Goal: Task Accomplishment & Management: Manage account settings

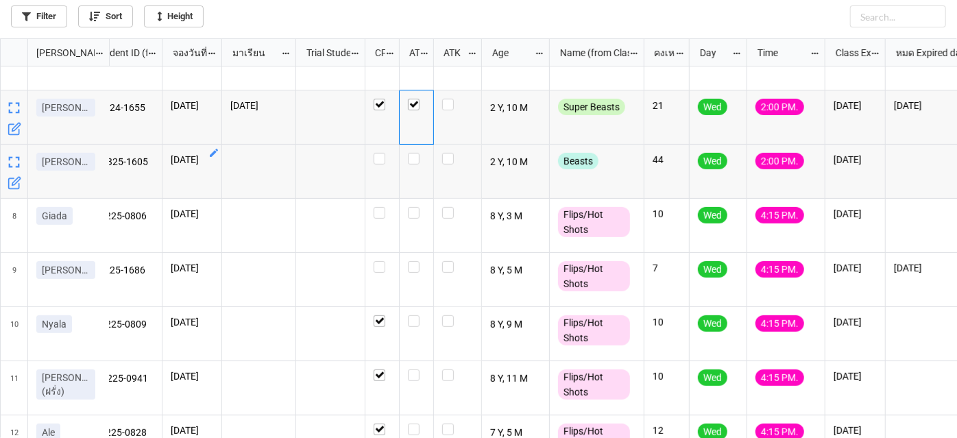
scroll to position [249, 0]
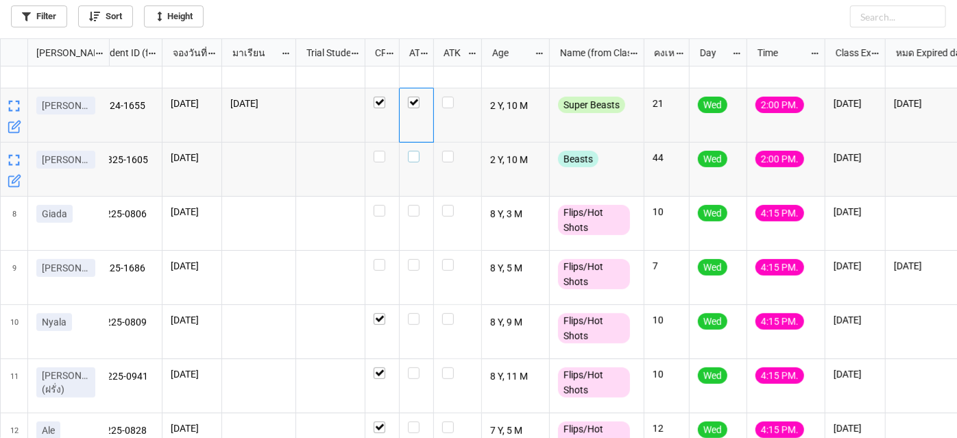
click at [415, 151] on label "grid" at bounding box center [416, 151] width 17 height 0
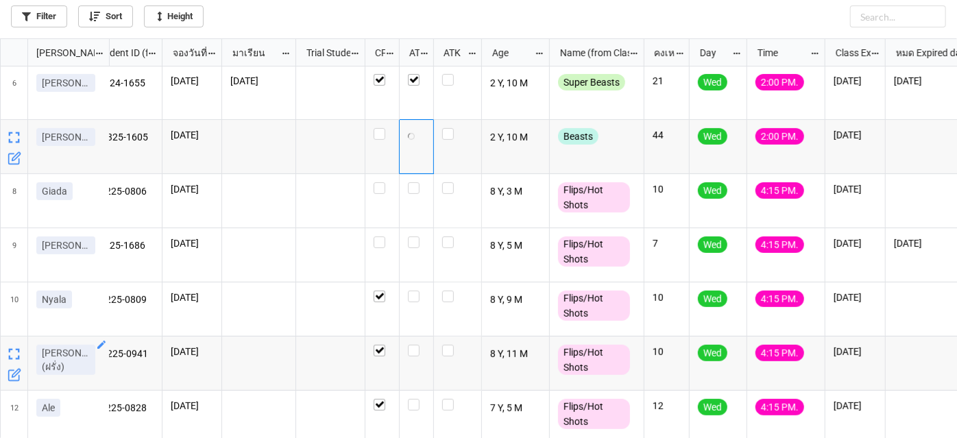
scroll to position [283, 25]
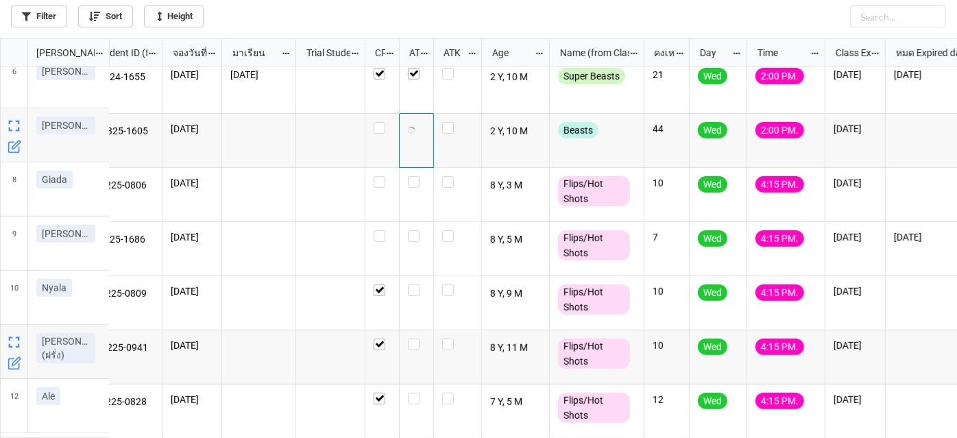
click at [12, 363] on icon "grid" at bounding box center [15, 363] width 14 height 14
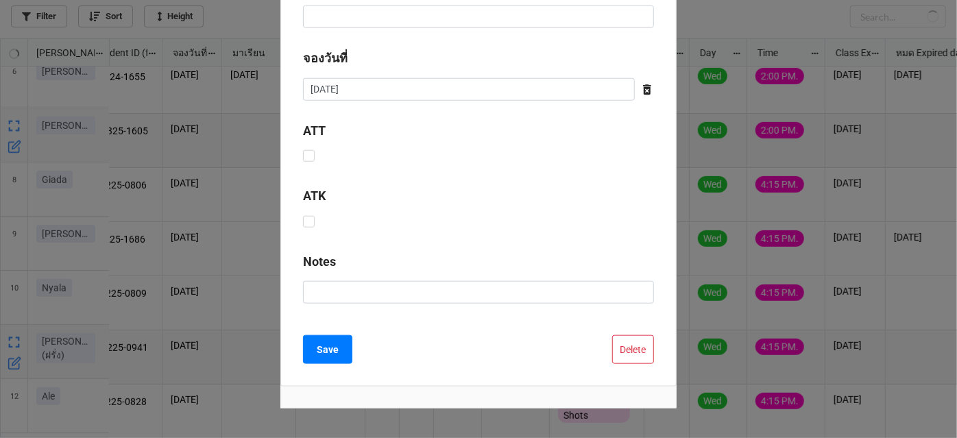
scroll to position [689, 0]
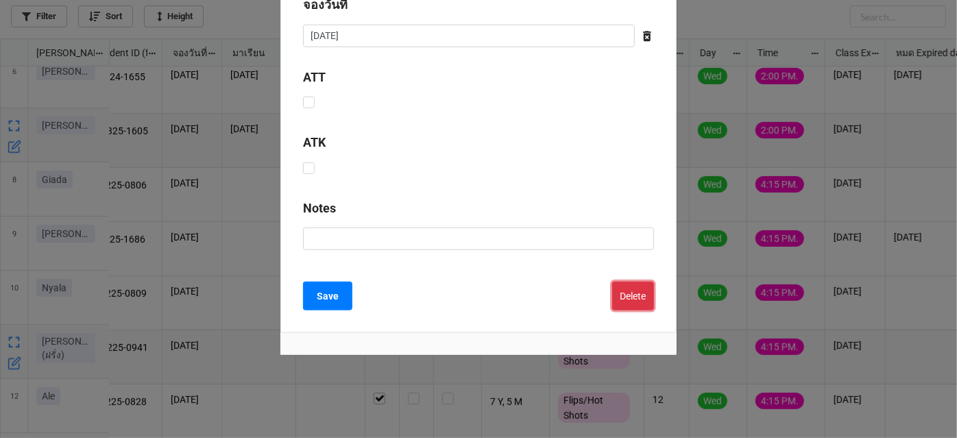
click at [617, 299] on button "Delete" at bounding box center [633, 296] width 42 height 29
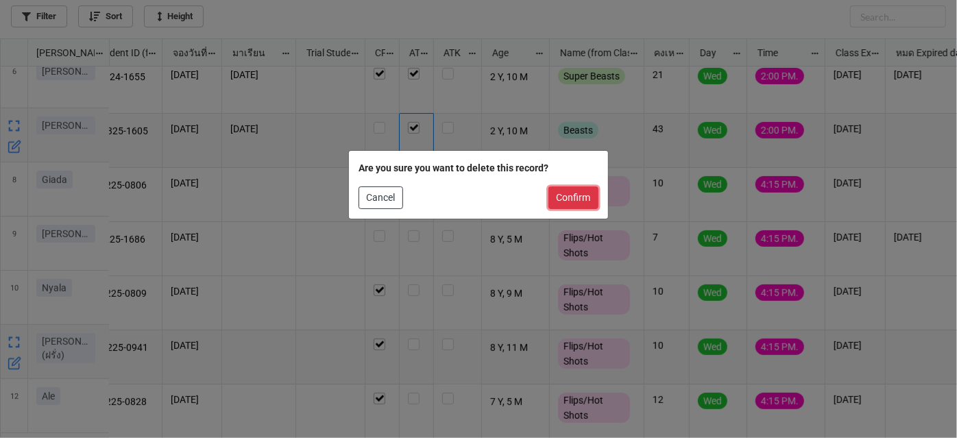
click at [580, 199] on button "Confirm" at bounding box center [573, 197] width 50 height 23
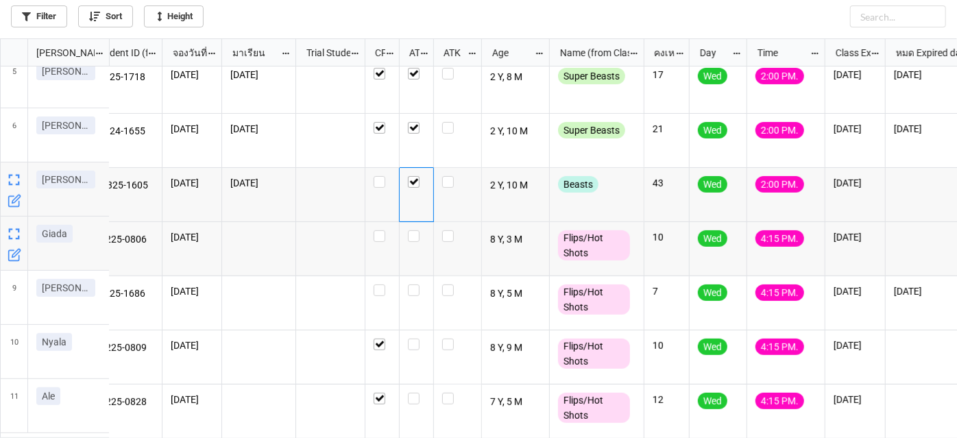
scroll to position [230, 25]
click at [416, 230] on label "grid" at bounding box center [416, 230] width 17 height 0
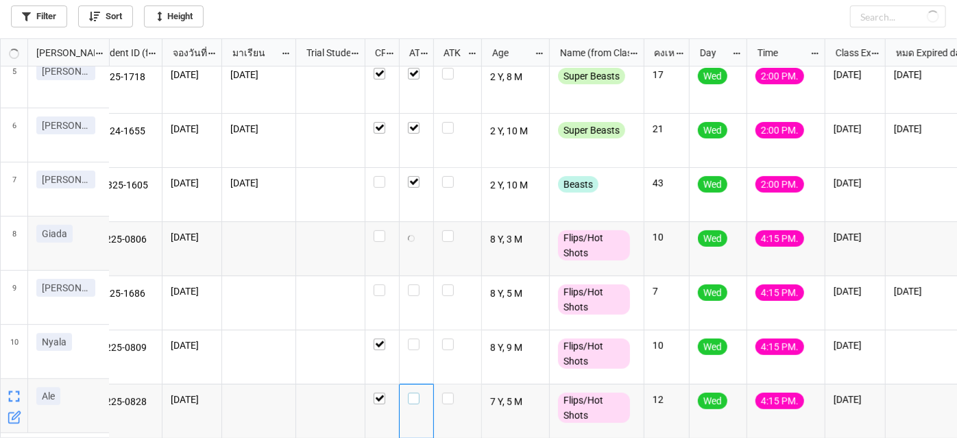
click at [423, 393] on div "grid" at bounding box center [416, 399] width 17 height 12
click at [419, 393] on div "grid" at bounding box center [416, 399] width 17 height 12
click at [101, 278] on icon "grid" at bounding box center [101, 279] width 8 height 8
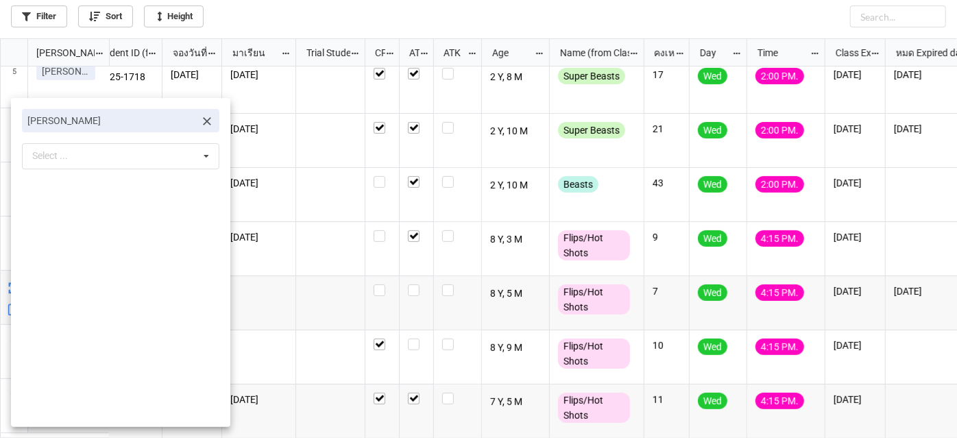
click at [198, 111] on link "[PERSON_NAME]" at bounding box center [120, 120] width 197 height 23
click at [200, 114] on icon at bounding box center [207, 121] width 14 height 14
click at [183, 125] on div "Select ... No results found." at bounding box center [120, 122] width 197 height 26
paste input "Eaindray"
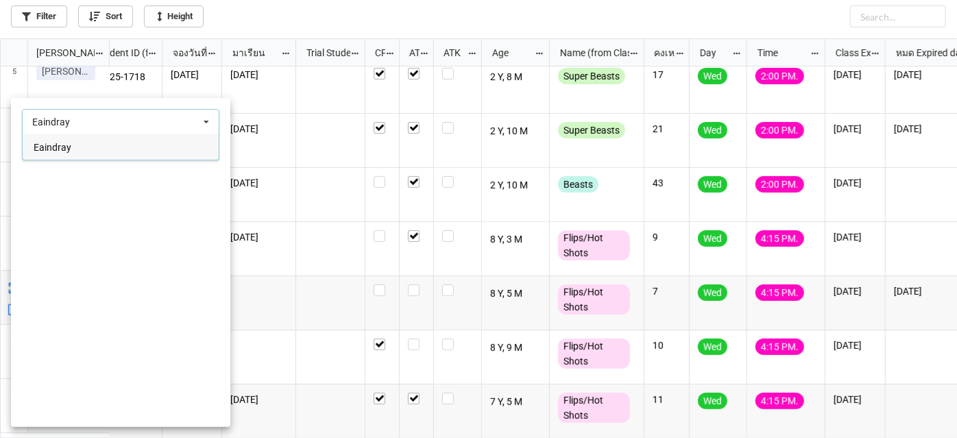
type input "Eaindray"
click at [51, 149] on span "Eaindray" at bounding box center [53, 147] width 38 height 11
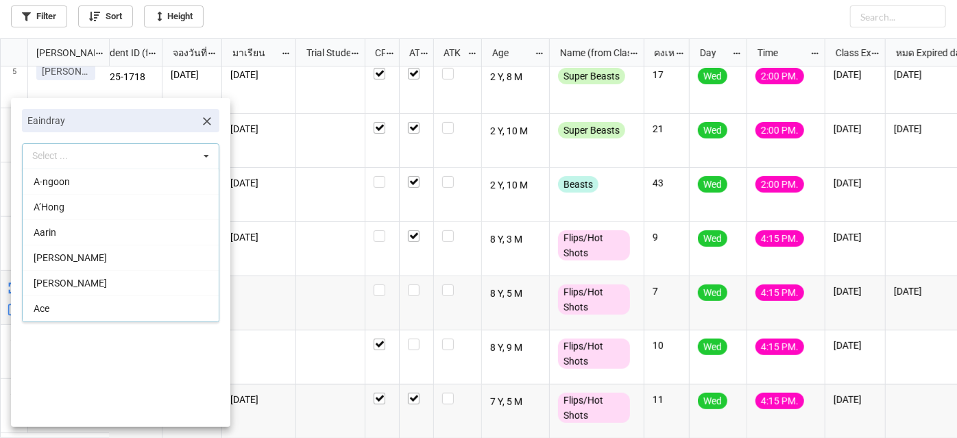
click at [308, 273] on div at bounding box center [478, 219] width 957 height 438
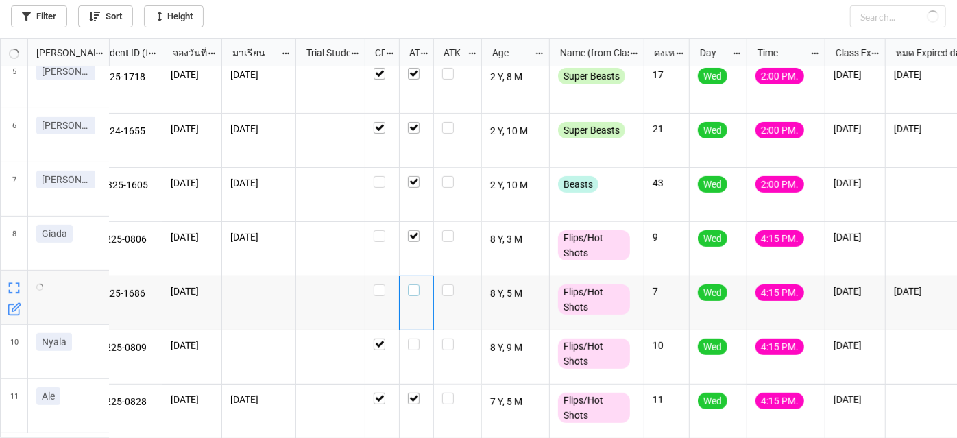
click at [413, 284] on label "grid" at bounding box center [416, 284] width 17 height 0
click at [415, 284] on label "grid" at bounding box center [416, 284] width 17 height 0
click at [8, 367] on icon "grid" at bounding box center [13, 363] width 10 height 10
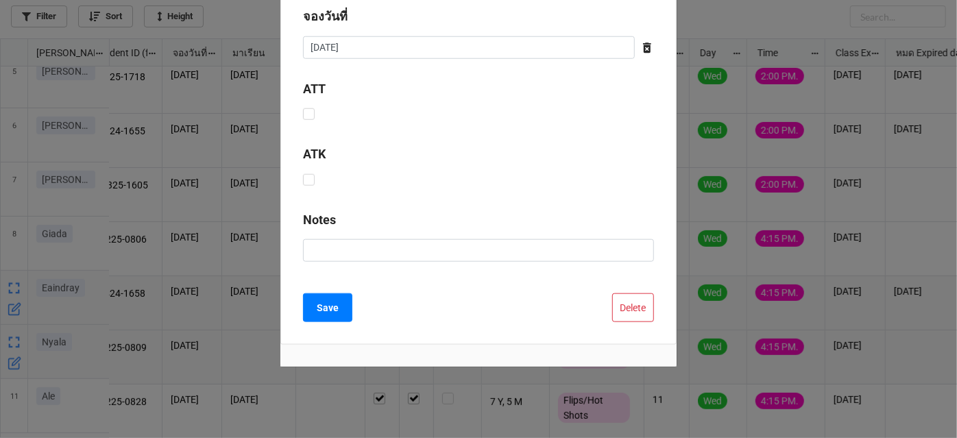
scroll to position [685, 0]
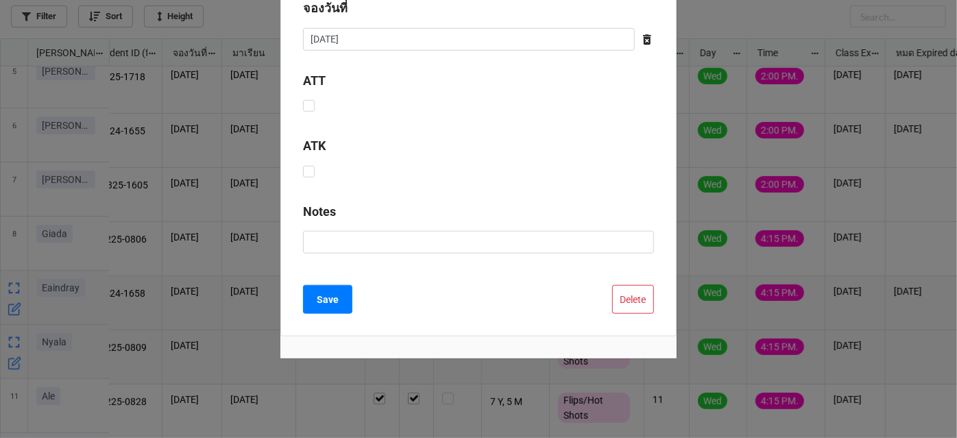
click at [637, 295] on button "Delete" at bounding box center [633, 299] width 42 height 29
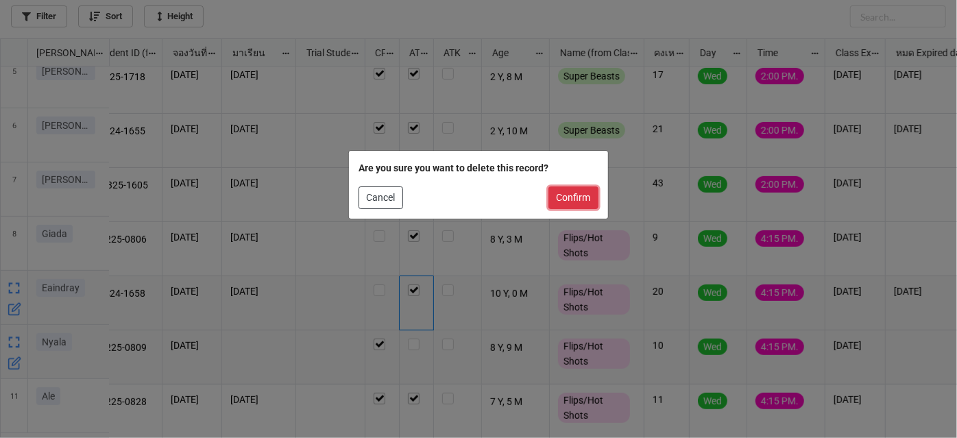
click at [588, 200] on button "Confirm" at bounding box center [573, 197] width 50 height 23
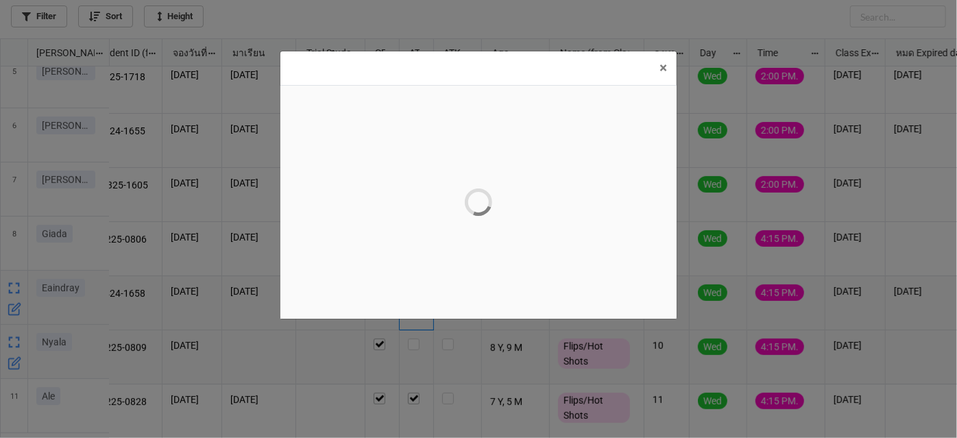
scroll to position [0, 0]
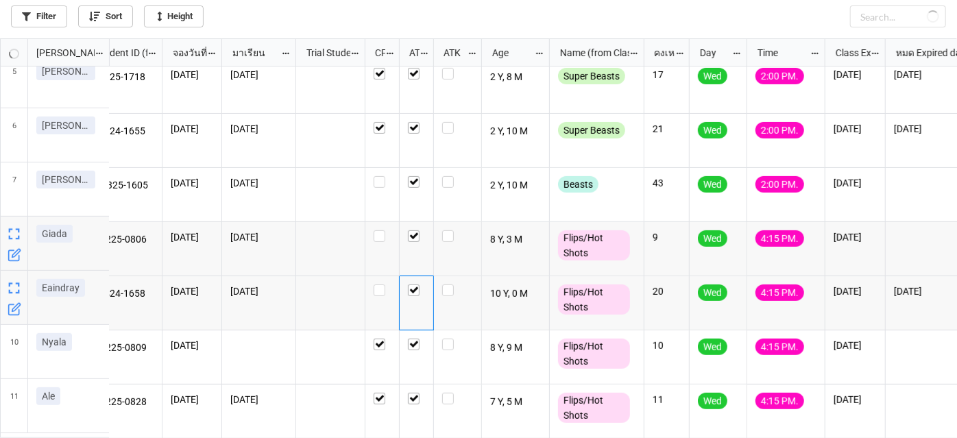
checkbox input "true"
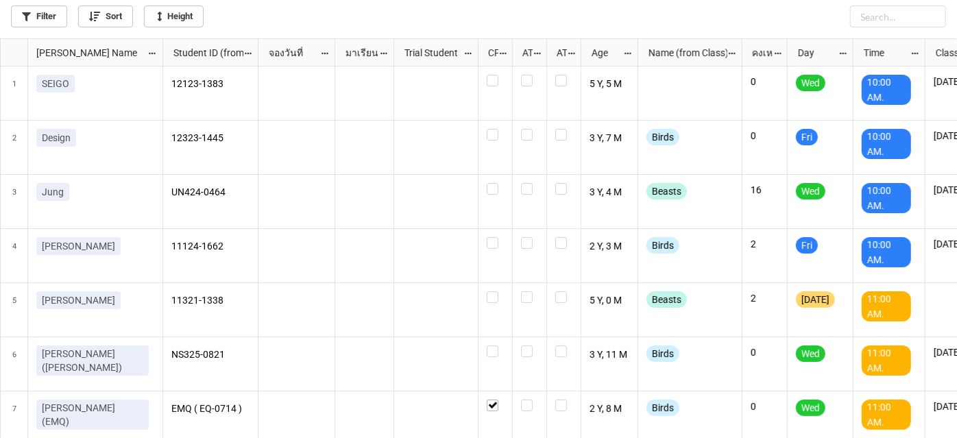
scroll to position [7, 7]
click at [22, 21] on link "Filter" at bounding box center [39, 16] width 56 height 22
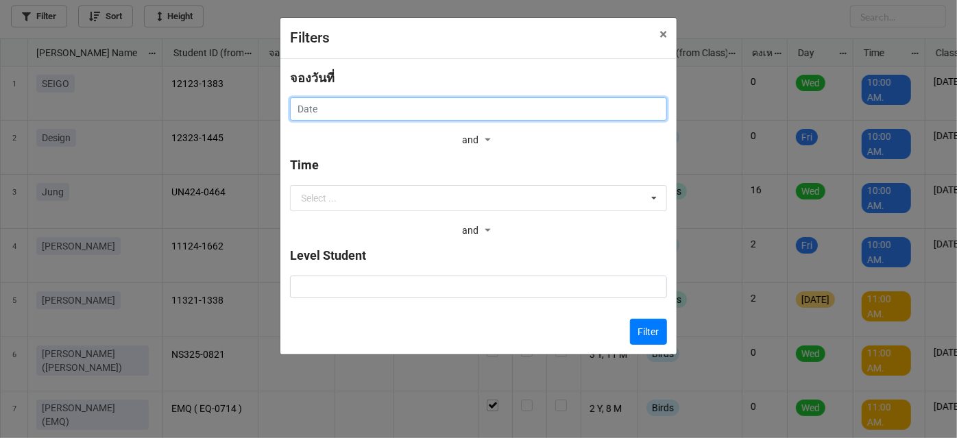
click at [400, 108] on input "text" at bounding box center [478, 108] width 377 height 23
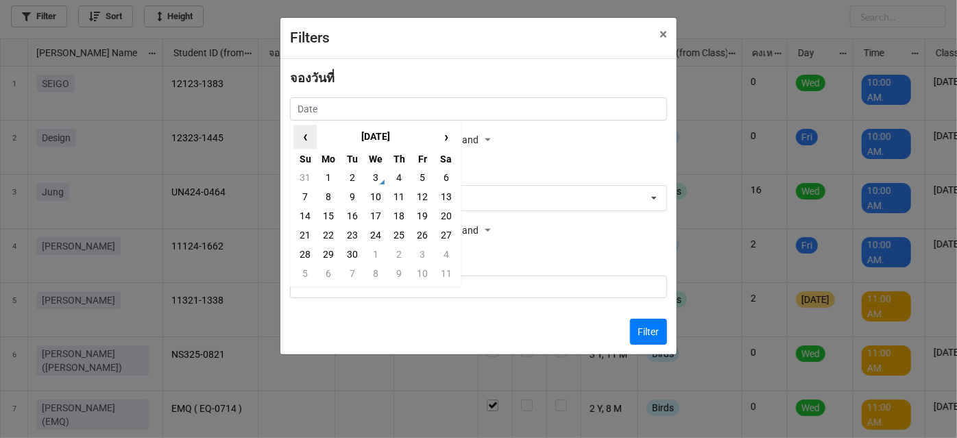
click at [300, 138] on span "‹" at bounding box center [305, 136] width 22 height 23
click at [395, 201] on td "7" at bounding box center [398, 196] width 23 height 19
type input "7/8/2025"
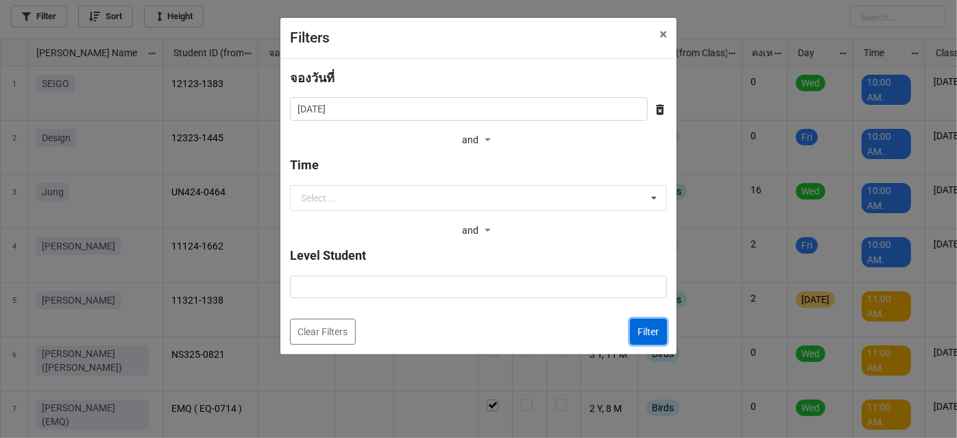
click at [647, 328] on button "Filter" at bounding box center [648, 332] width 37 height 26
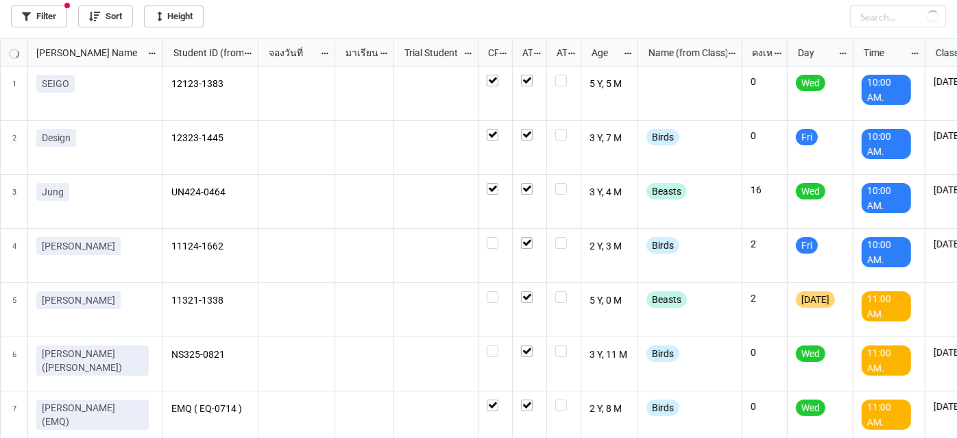
checkbox input "true"
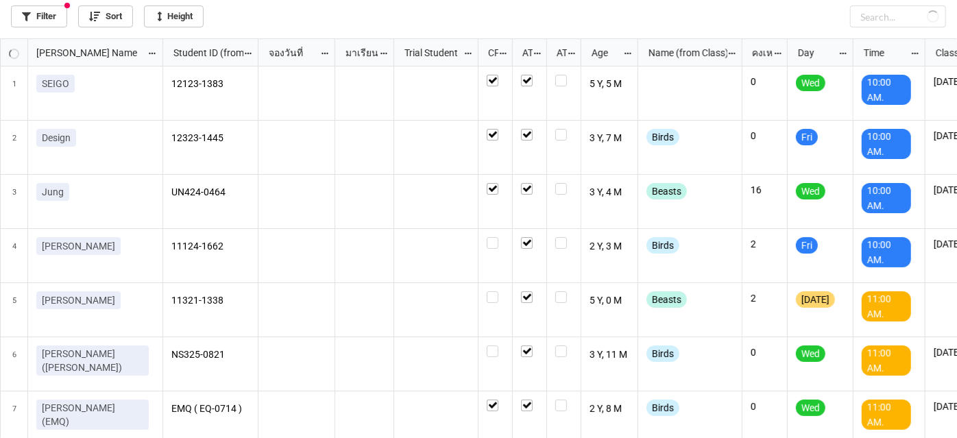
checkbox input "true"
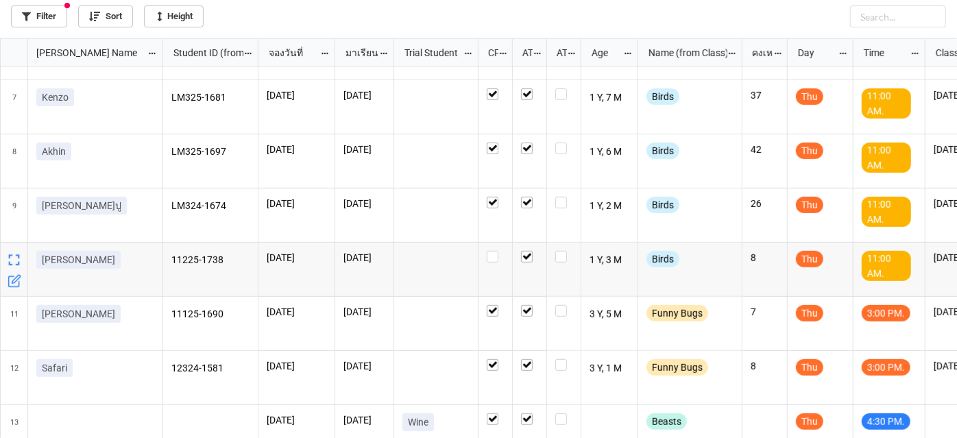
scroll to position [338, 0]
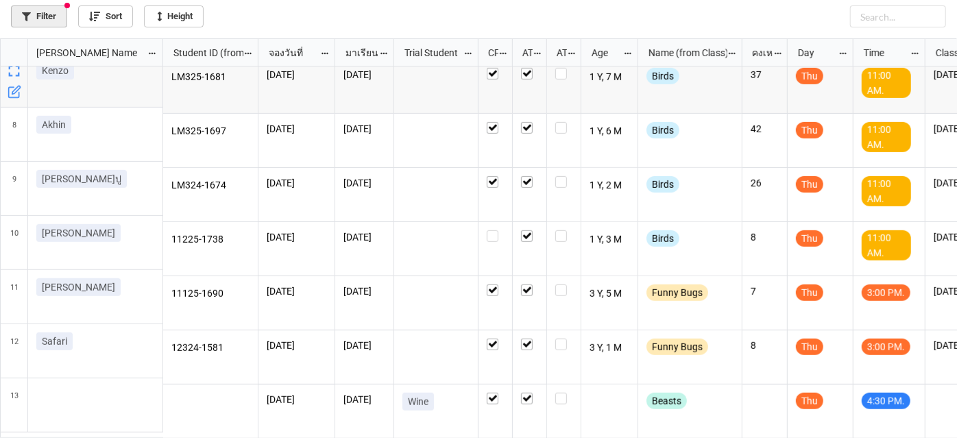
click at [43, 19] on link "Filter" at bounding box center [39, 16] width 56 height 22
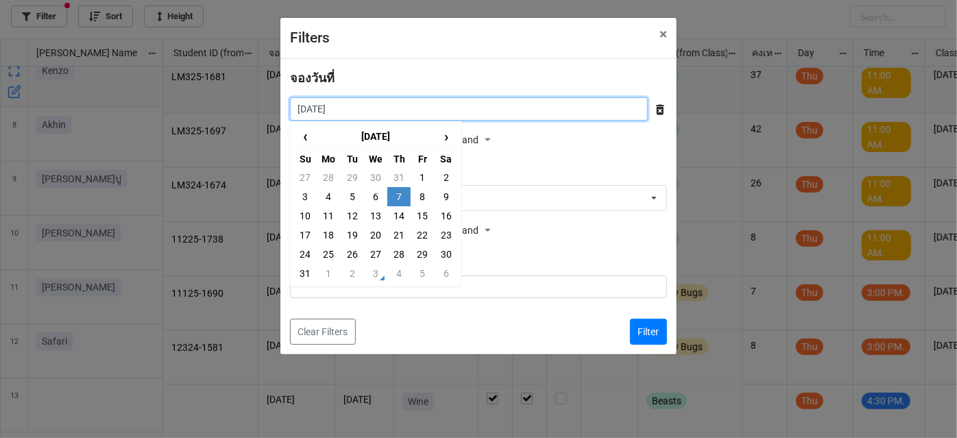
click at [363, 97] on input "7/8/2025" at bounding box center [469, 108] width 358 height 23
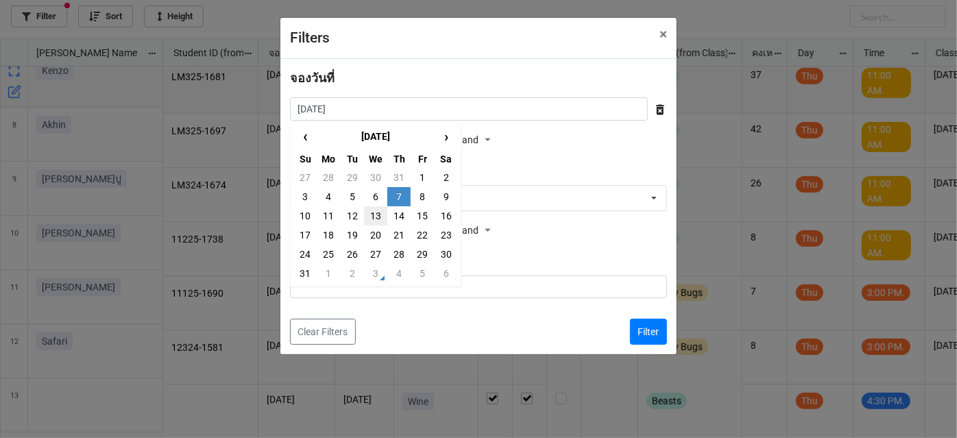
click at [371, 219] on td "13" at bounding box center [375, 215] width 23 height 19
type input "13/8/2025"
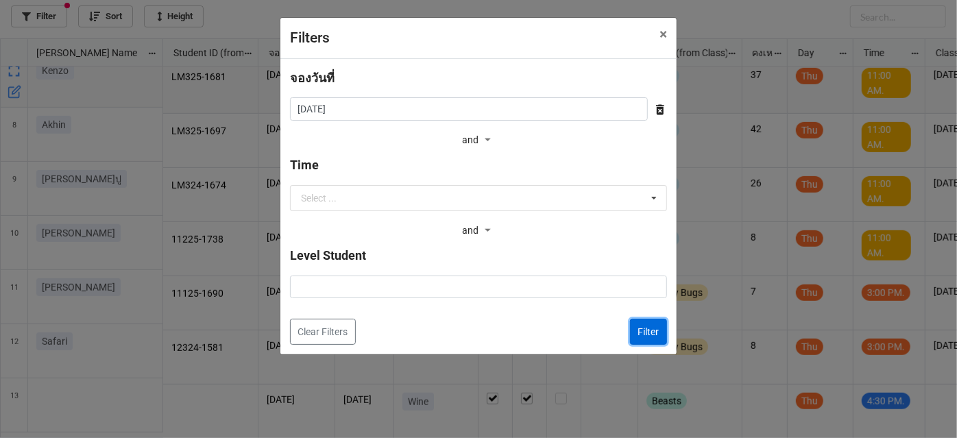
click at [646, 331] on button "Filter" at bounding box center [648, 332] width 37 height 26
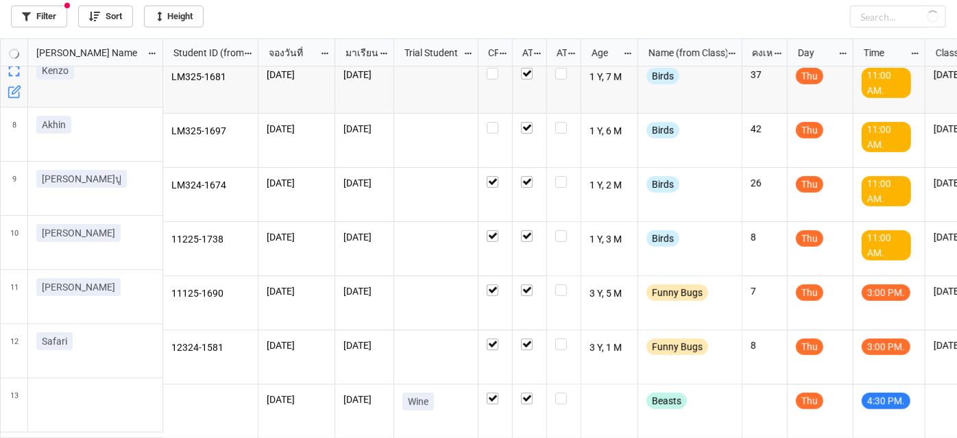
checkbox input "false"
checkbox input "true"
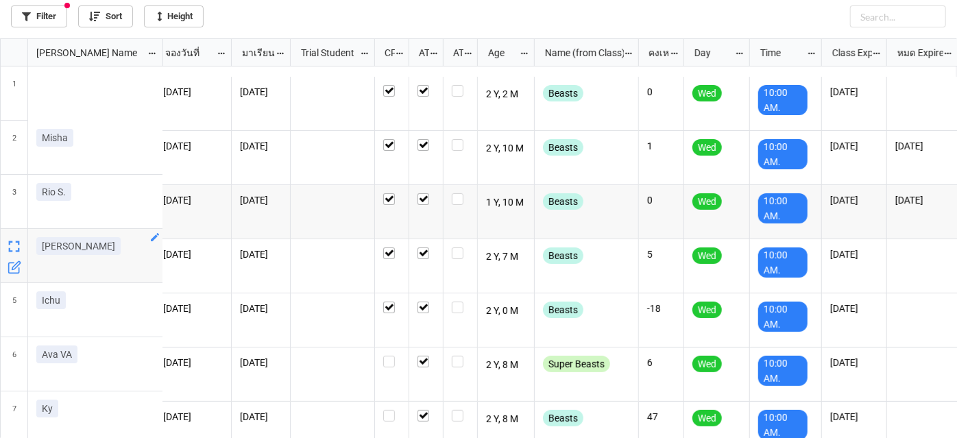
scroll to position [0, 103]
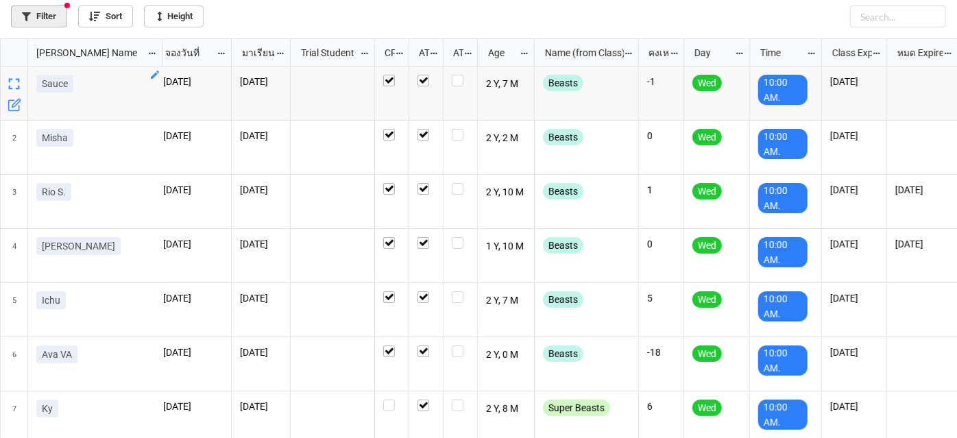
click at [39, 19] on link "Filter" at bounding box center [39, 16] width 56 height 22
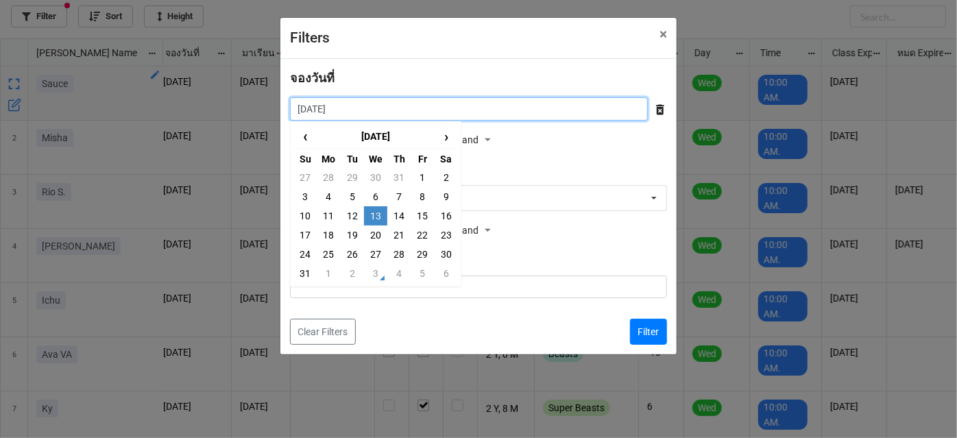
click at [371, 106] on input "13/8/2025" at bounding box center [469, 108] width 358 height 23
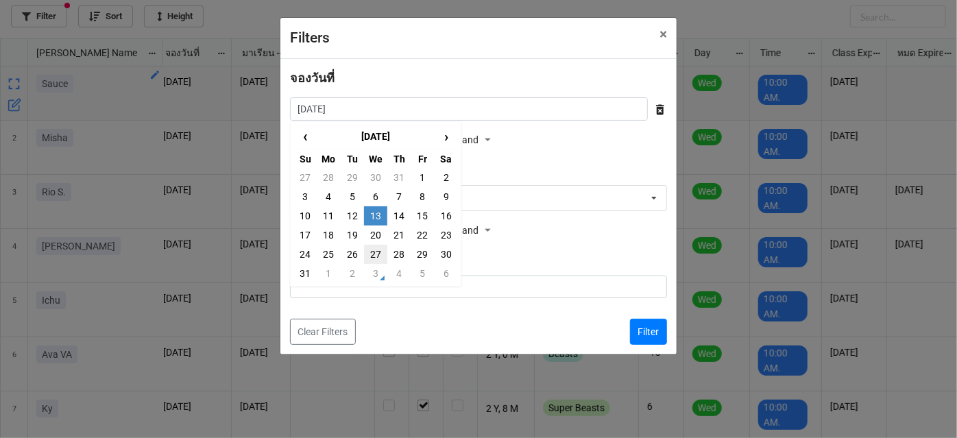
click at [374, 254] on td "27" at bounding box center [375, 254] width 23 height 19
type input "27/8/2025"
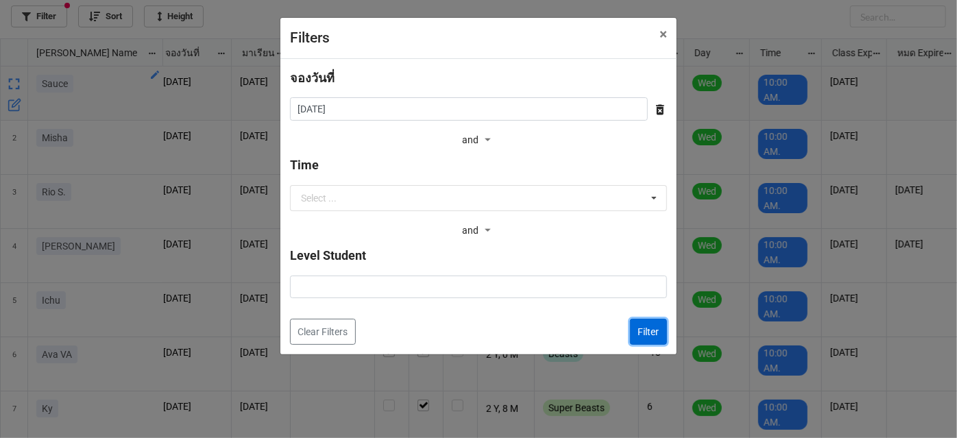
click at [635, 321] on button "Filter" at bounding box center [648, 332] width 37 height 26
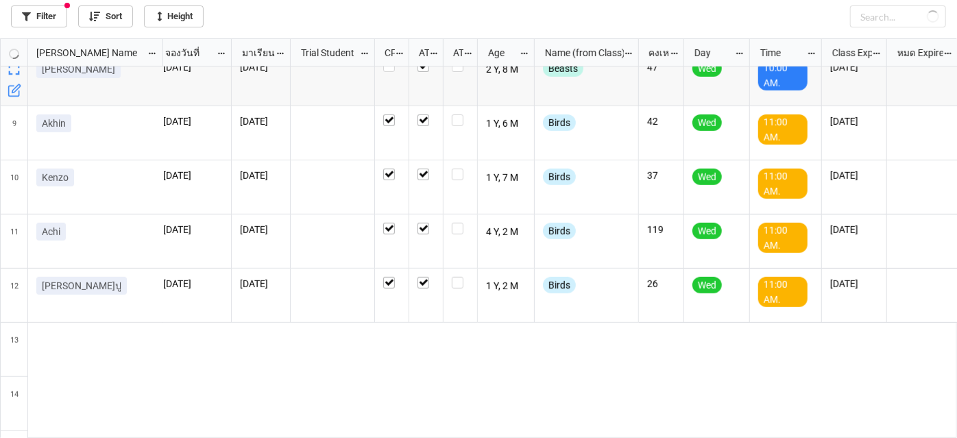
scroll to position [492, 0]
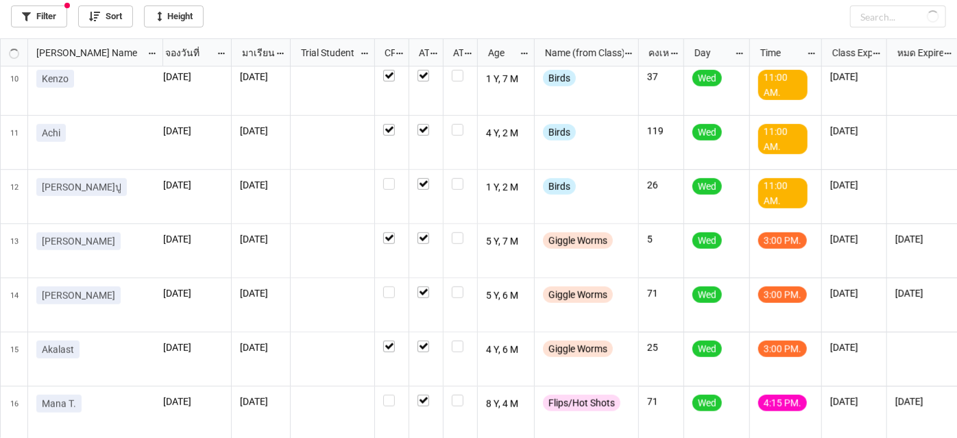
checkbox input "false"
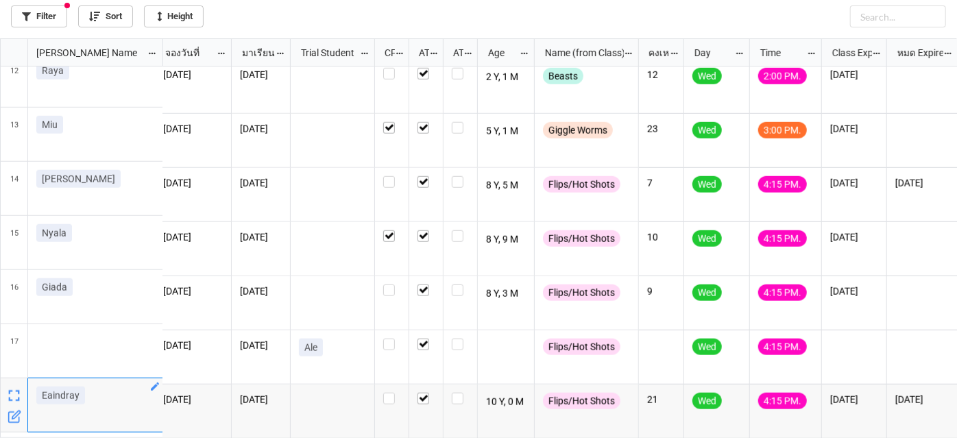
drag, startPoint x: 91, startPoint y: 405, endPoint x: 36, endPoint y: 402, distance: 55.6
click at [36, 402] on div "Eaindray" at bounding box center [95, 398] width 118 height 23
copy p "Eaindray"
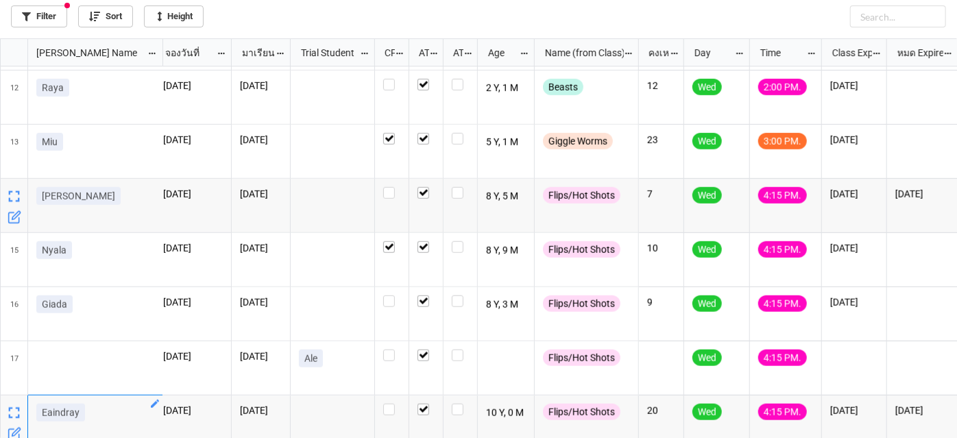
scroll to position [609, 0]
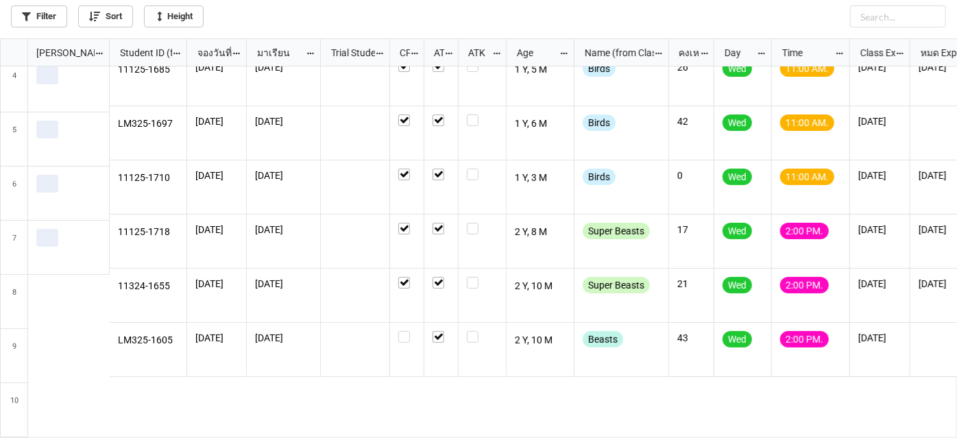
scroll to position [175, 0]
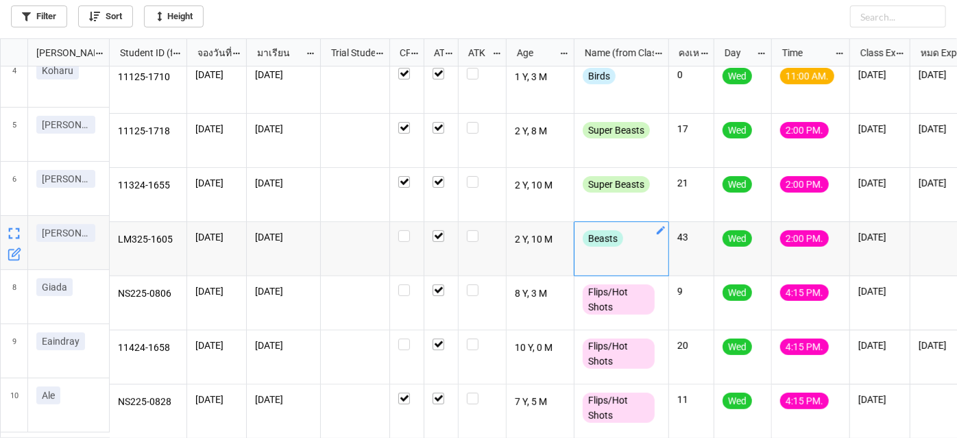
click at [661, 226] on icon "grid" at bounding box center [661, 230] width 8 height 8
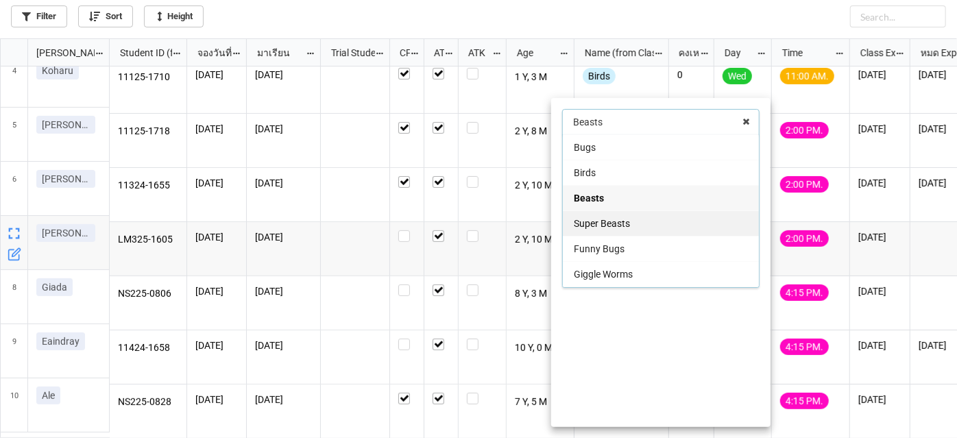
click at [641, 230] on div "Bugs Birds Beasts Super Beasts Funny Bugs Giggle Worms Good Friend Flips/Hot Sh…" at bounding box center [660, 211] width 197 height 154
click at [641, 225] on div "Super Beasts" at bounding box center [661, 222] width 196 height 25
